Goal: Check status: Check status

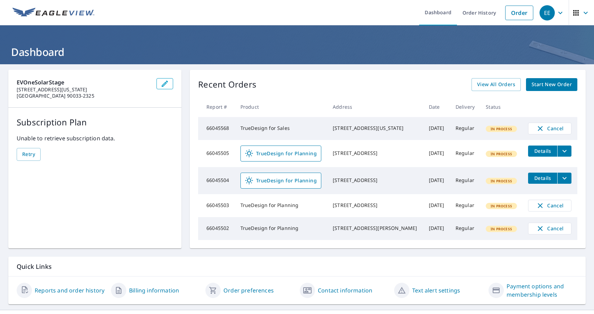
click at [547, 12] on div "EE" at bounding box center [547, 12] width 15 height 15
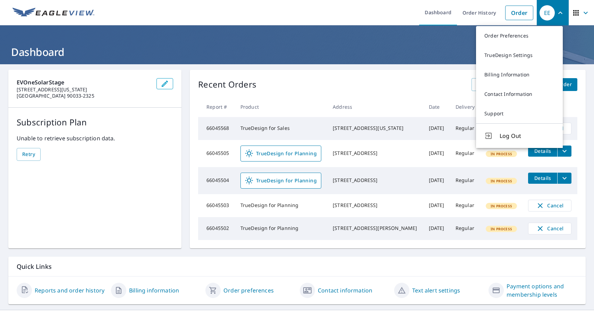
click at [575, 12] on span "button" at bounding box center [581, 13] width 19 height 17
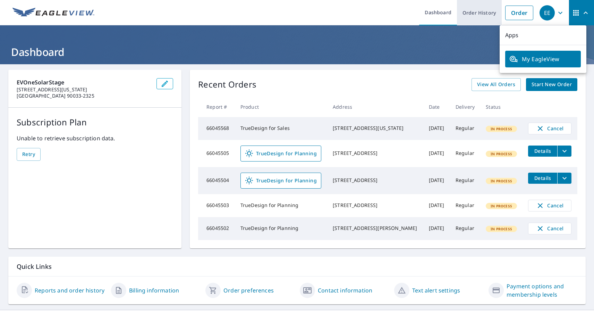
click at [474, 12] on link "Order History" at bounding box center [479, 12] width 45 height 25
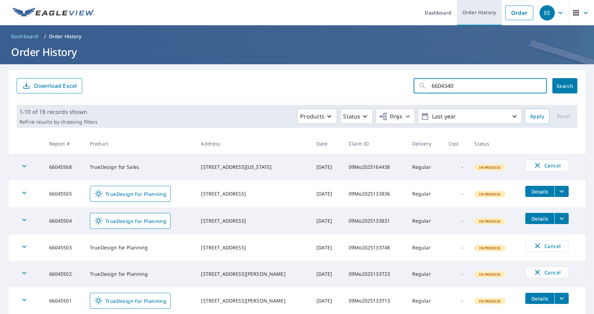
type input "66043405"
click at [559, 86] on span "Search" at bounding box center [565, 86] width 14 height 7
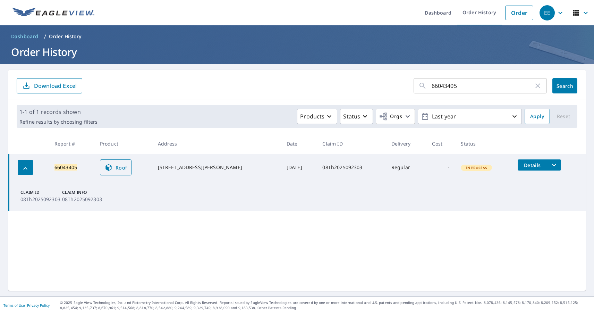
click at [119, 167] on span "Roof" at bounding box center [115, 167] width 23 height 8
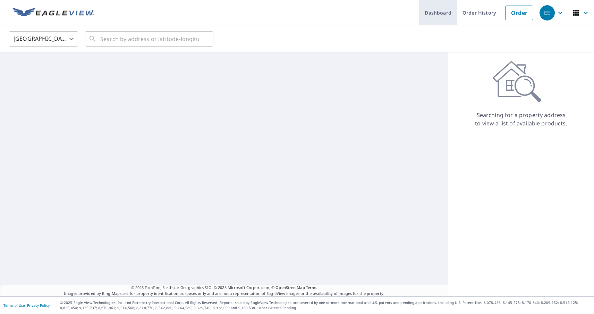
click at [433, 12] on link "Dashboard" at bounding box center [438, 12] width 38 height 25
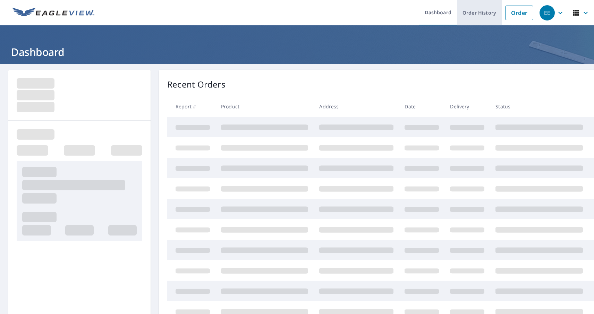
click at [474, 12] on link "Order History" at bounding box center [479, 12] width 45 height 25
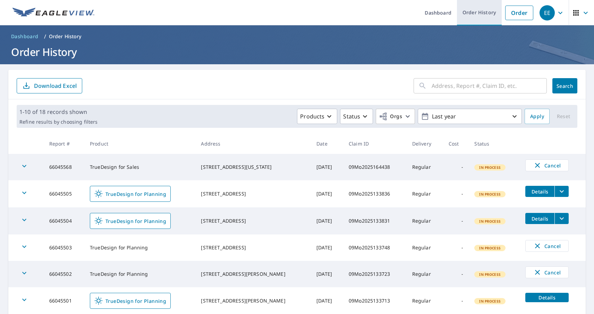
click at [474, 12] on link "Order History" at bounding box center [479, 12] width 45 height 25
type input "66043412"
click at [559, 86] on span "Search" at bounding box center [565, 86] width 14 height 7
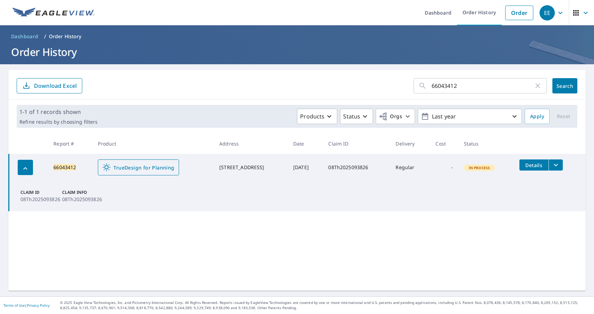
click at [133, 167] on span "TrueDesign for Planning" at bounding box center [138, 167] width 72 height 8
